Goal: Information Seeking & Learning: Learn about a topic

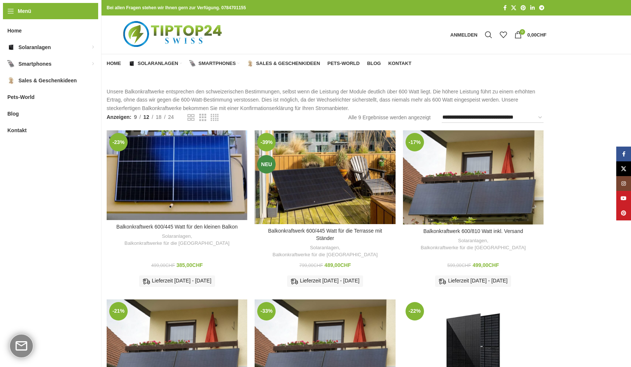
click at [136, 115] on span "9" at bounding box center [135, 117] width 3 height 6
click at [161, 117] on span "18" at bounding box center [159, 117] width 6 height 6
click at [171, 117] on span "24" at bounding box center [171, 117] width 6 height 6
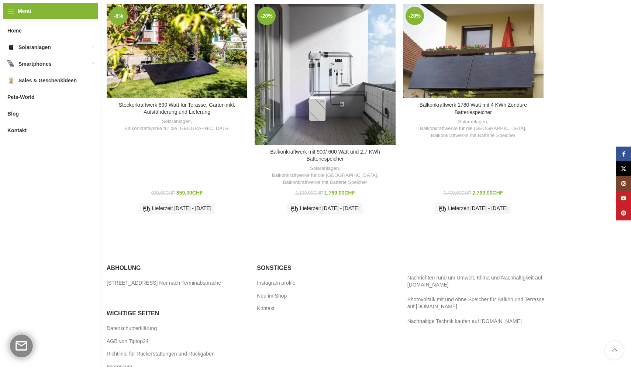
scroll to position [464, 0]
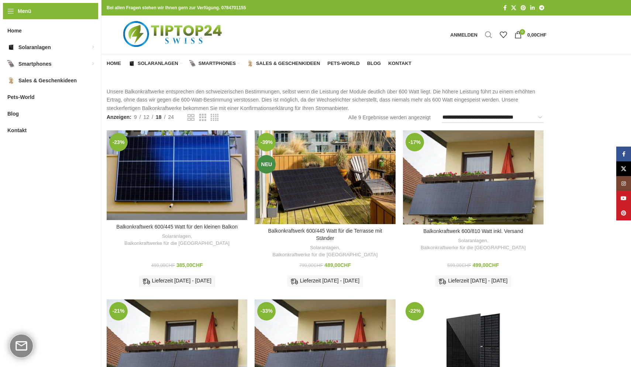
click at [488, 32] on span "Suche" at bounding box center [488, 34] width 7 height 7
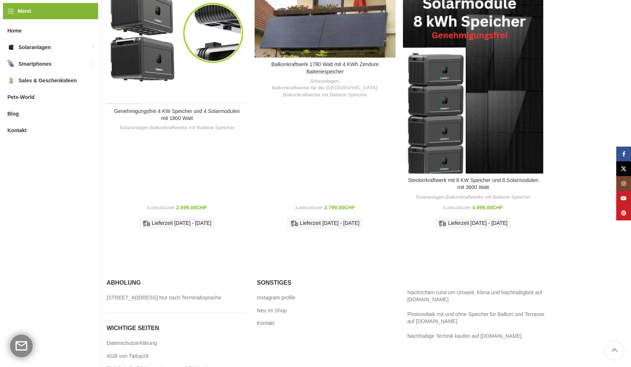
scroll to position [634, 0]
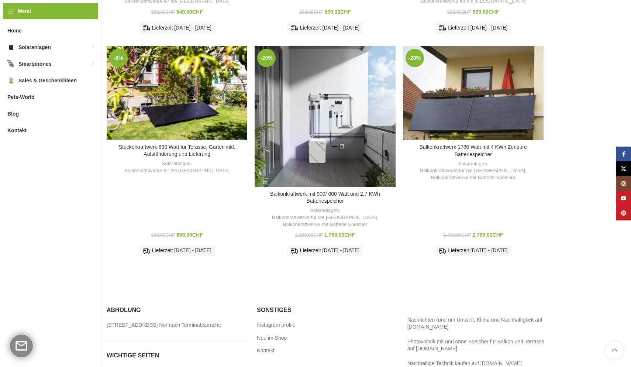
scroll to position [418, 0]
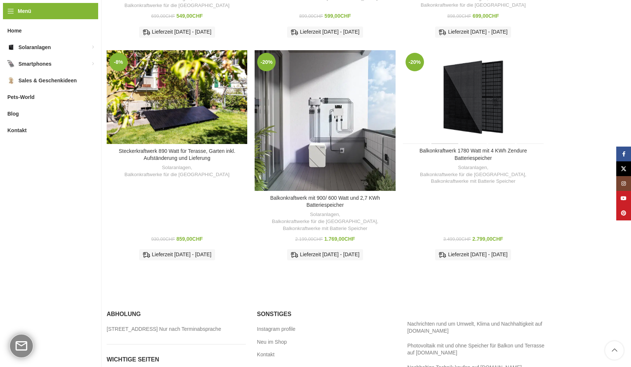
click at [450, 85] on div "Balkonkraftwerk 1780 Watt mit 4 KWh Zendure Batteriespeicher" at bounding box center [445, 97] width 28 height 94
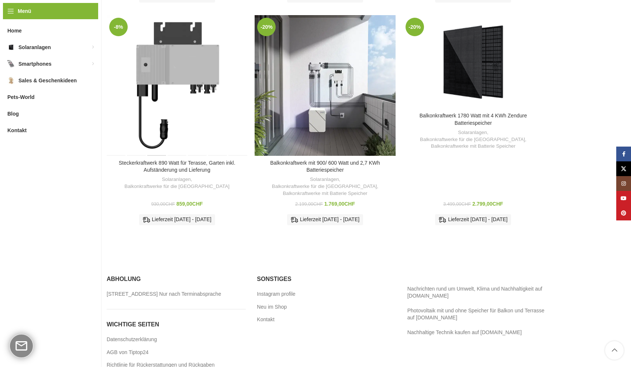
scroll to position [459, 0]
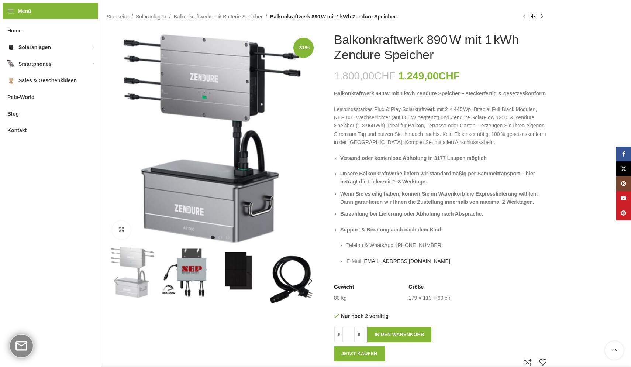
scroll to position [68, 0]
